Goal: Submit feedback/report problem

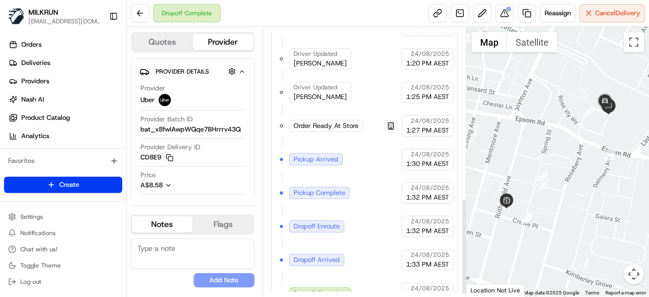
scroll to position [478, 0]
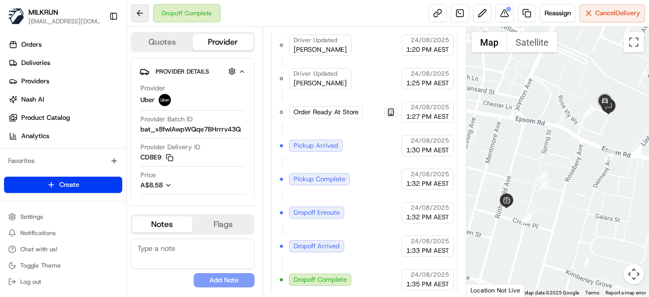
click at [141, 12] on button at bounding box center [140, 13] width 18 height 18
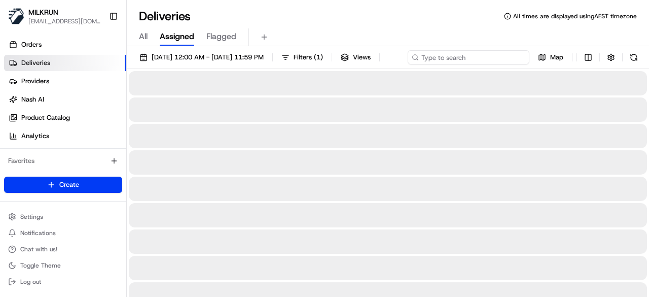
click at [476, 54] on input at bounding box center [469, 57] width 122 height 14
paste input "CHAIWAT P."
type input "CHAIWAT P."
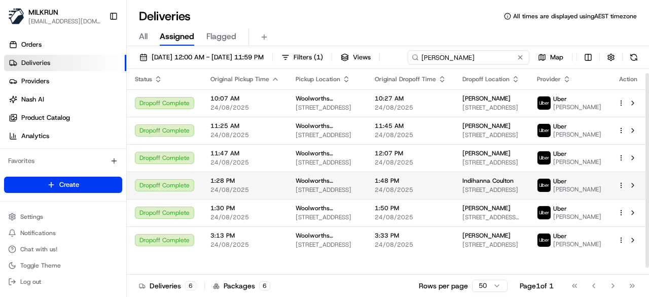
scroll to position [11, 0]
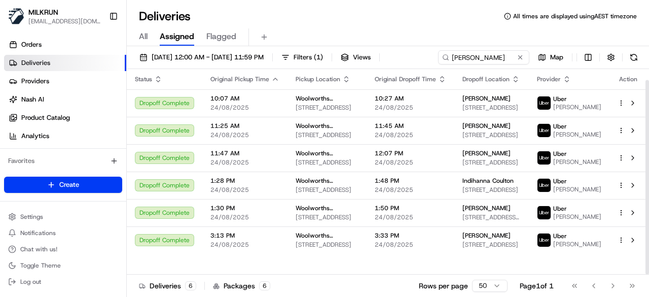
drag, startPoint x: 646, startPoint y: 182, endPoint x: 648, endPoint y: 210, distance: 28.0
click at [648, 210] on div at bounding box center [647, 177] width 4 height 194
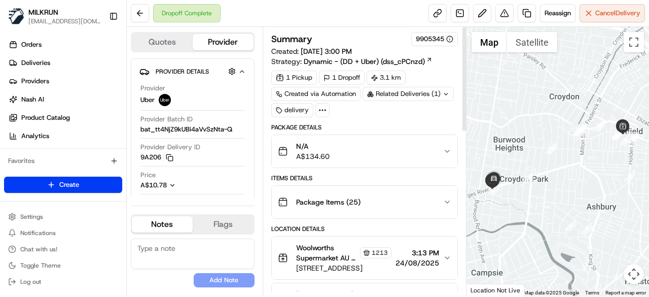
click at [321, 107] on icon at bounding box center [322, 109] width 9 height 9
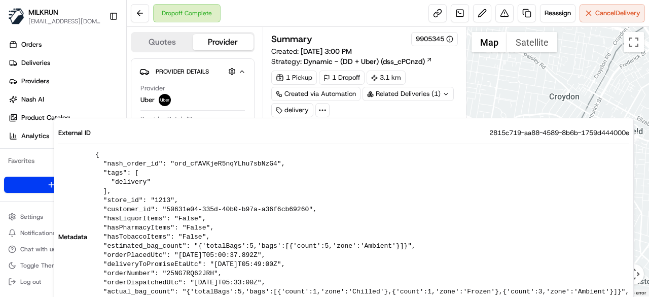
click at [458, 77] on div "Summary 9905345 Created: 24/08/2025 3:00 PM Strategy: Dynamic - (DD + Uber) (ds…" at bounding box center [365, 161] width 204 height 269
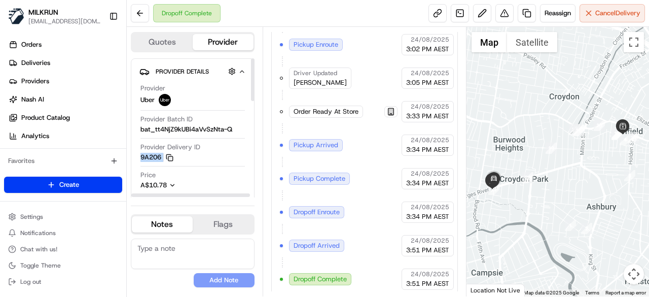
drag, startPoint x: 140, startPoint y: 154, endPoint x: 169, endPoint y: 155, distance: 28.9
click at [169, 155] on button "9A206 Copy del_TyiPY0r7SNOyTFdCS9miBg 9A206" at bounding box center [156, 157] width 33 height 9
click at [243, 159] on div "Provider Delivery ID 9A206 Copy del_TyiPY0r7SNOyTFdCS9miBg 9A206" at bounding box center [192, 151] width 104 height 19
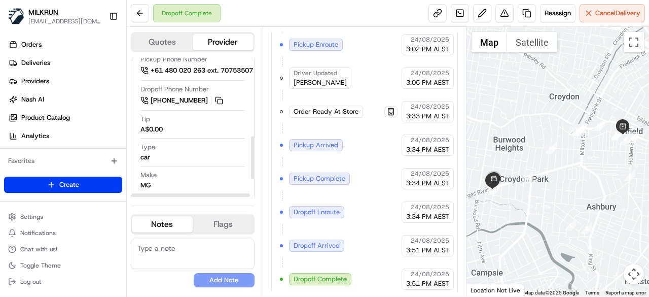
scroll to position [162, 0]
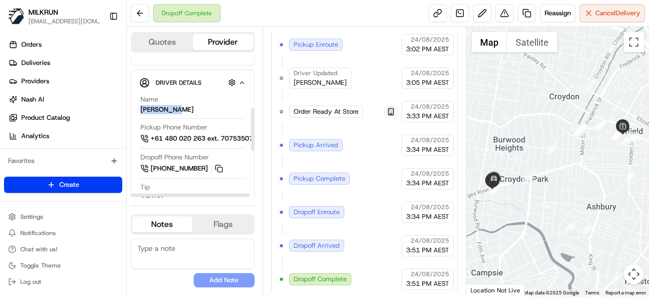
drag, startPoint x: 139, startPoint y: 108, endPoint x: 187, endPoint y: 107, distance: 47.7
click at [187, 107] on div "Name CHAIWAT P. Pickup Phone Number +61 480 020 263 ext. 70753507 Dropoff Phone…" at bounding box center [192, 218] width 106 height 254
copy div "CHAIWAT P."
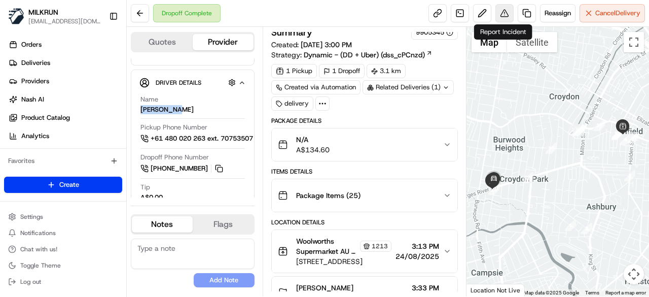
click at [500, 12] on button at bounding box center [504, 13] width 18 height 18
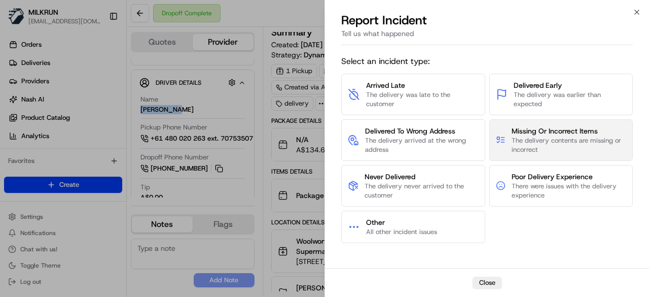
click at [551, 136] on span "The delivery contents are missing or incorrect" at bounding box center [568, 145] width 115 height 18
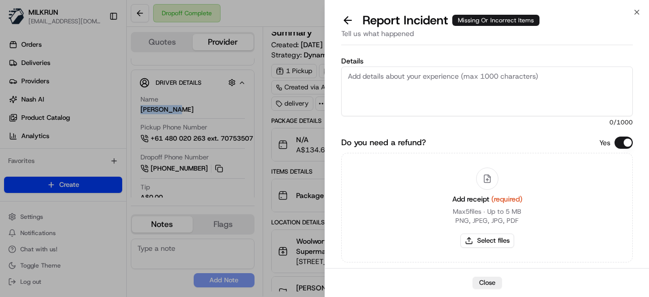
click at [446, 91] on textarea "Details" at bounding box center [486, 91] width 291 height 50
type textarea "V"
type textarea "Customer is missing items worth $56.45"
click at [505, 235] on button "Select files" at bounding box center [487, 240] width 54 height 14
type input "C:\fakepath\5a.png"
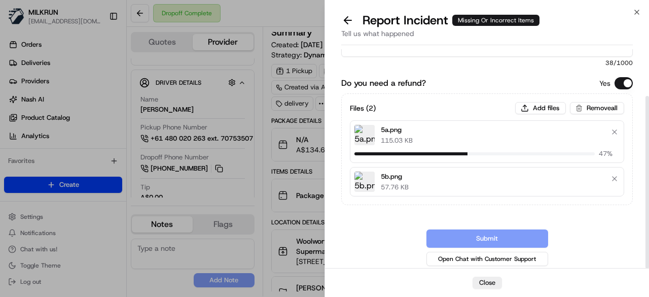
scroll to position [54, 0]
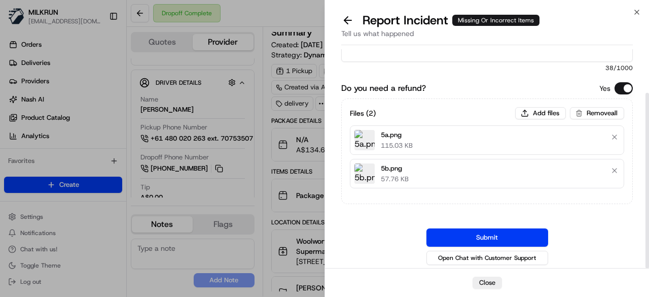
click at [508, 240] on button "Submit" at bounding box center [487, 237] width 122 height 18
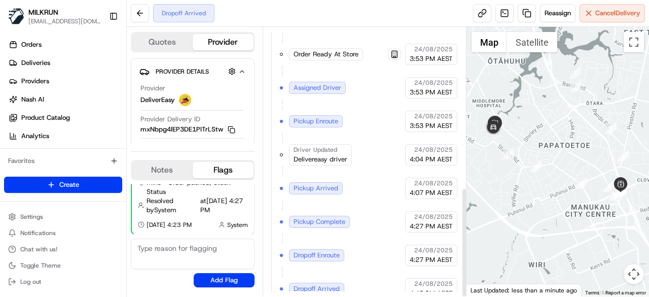
scroll to position [389, 0]
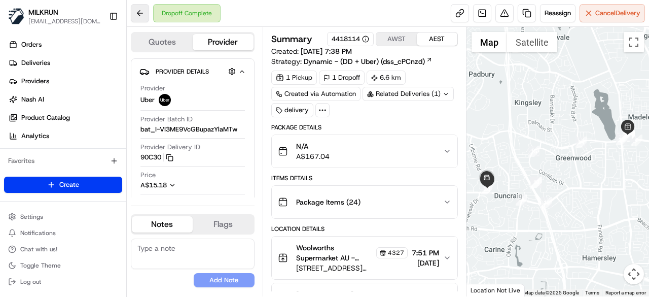
click at [139, 9] on button at bounding box center [140, 13] width 18 height 18
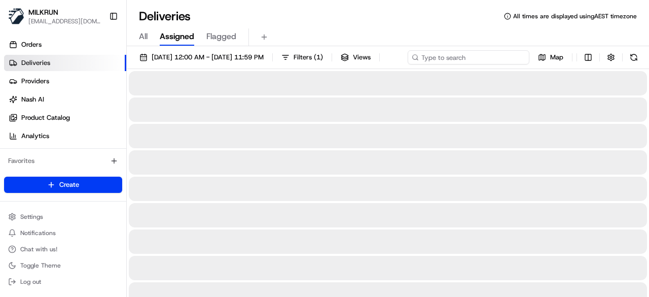
click at [484, 53] on div "[DATE] 12:00 AM - [DATE] 11:59 PM Filters ( 1 ) Views Map" at bounding box center [388, 59] width 522 height 19
paste input "[PERSON_NAME]"
type input "[PERSON_NAME]"
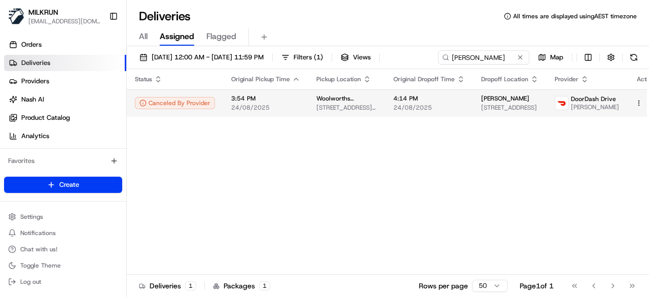
click at [519, 102] on span "[PERSON_NAME]" at bounding box center [505, 98] width 48 height 8
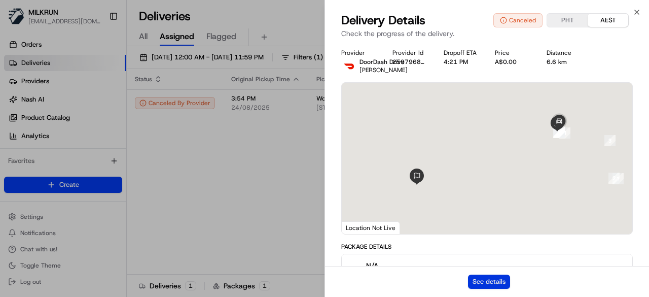
click at [483, 283] on button "See details" at bounding box center [489, 281] width 42 height 14
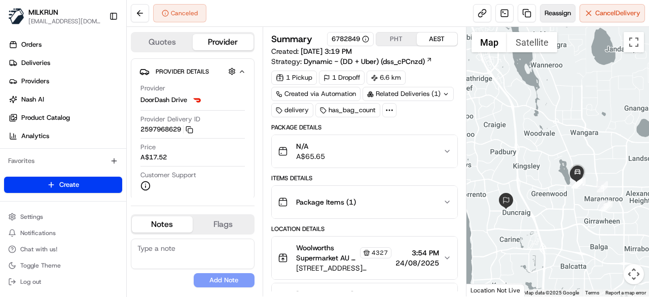
click at [559, 20] on button "Reassign" at bounding box center [557, 13] width 35 height 18
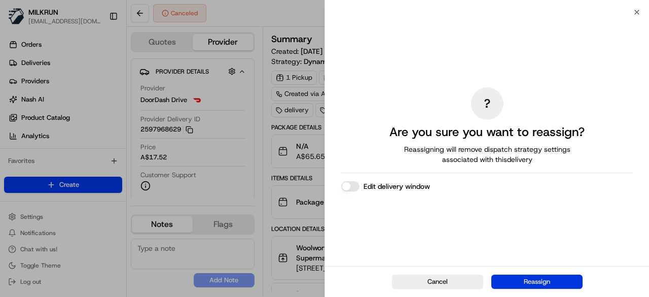
click at [530, 278] on button "Reassign" at bounding box center [536, 281] width 91 height 14
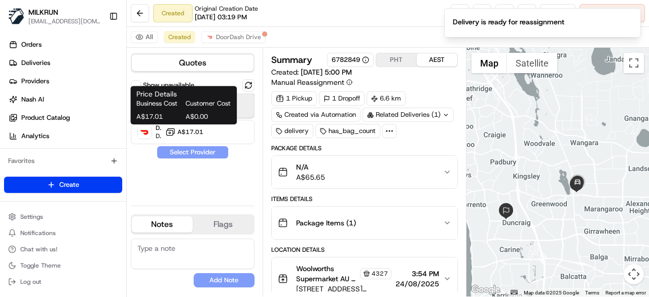
click at [243, 109] on div "Uber Dropoff ETA 33 minutes A$15.18" at bounding box center [193, 105] width 124 height 24
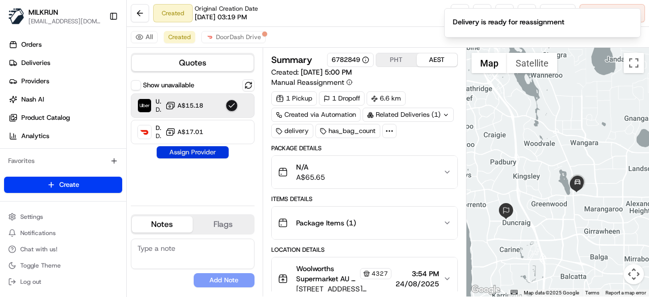
click at [207, 153] on button "Assign Provider" at bounding box center [193, 152] width 72 height 12
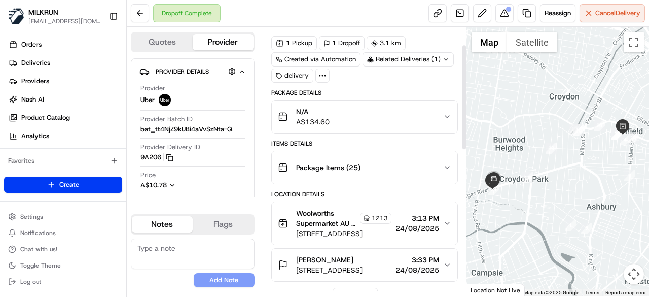
scroll to position [51, 0]
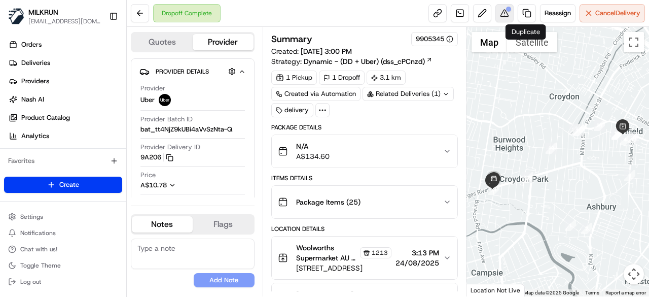
click at [503, 16] on button at bounding box center [504, 13] width 18 height 18
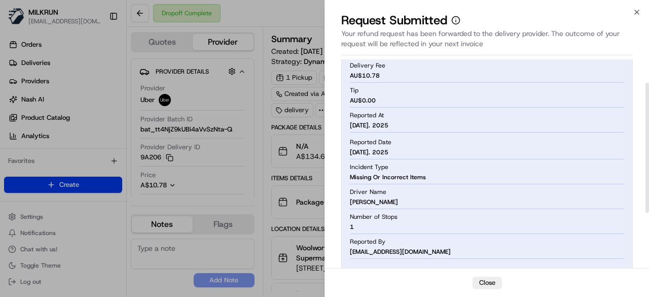
scroll to position [127, 0]
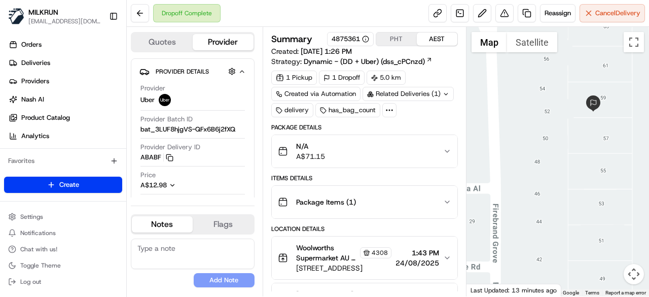
scroll to position [26, 0]
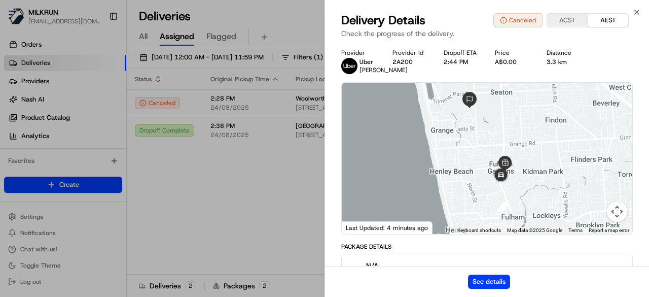
scroll to position [231, 0]
